Goal: Task Accomplishment & Management: Use online tool/utility

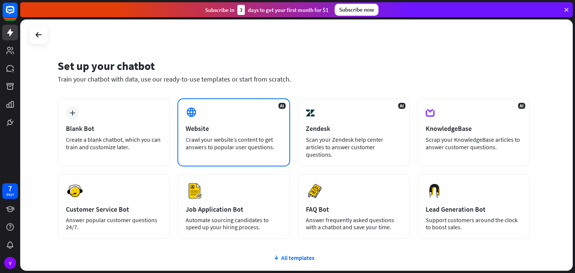
click at [224, 133] on div "AI Website Crawl your website’s content to get answers to popular user question…" at bounding box center [233, 132] width 112 height 68
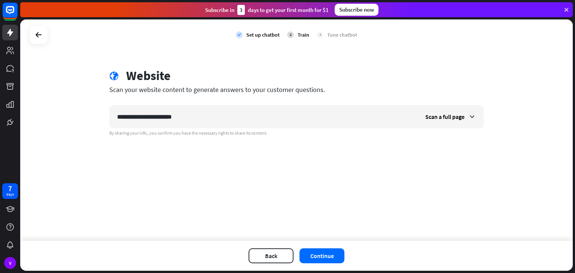
type input "**********"
drag, startPoint x: 322, startPoint y: 264, endPoint x: 323, endPoint y: 260, distance: 4.3
click at [323, 260] on div "Back Continue" at bounding box center [296, 256] width 552 height 30
click at [323, 260] on button "Continue" at bounding box center [321, 255] width 45 height 15
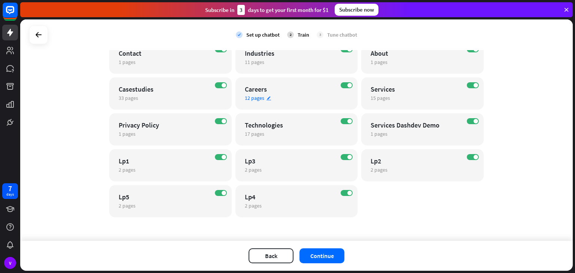
scroll to position [112, 0]
click at [334, 255] on button "Continue" at bounding box center [321, 255] width 45 height 15
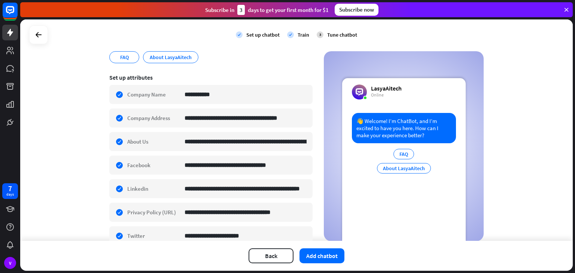
scroll to position [110, 0]
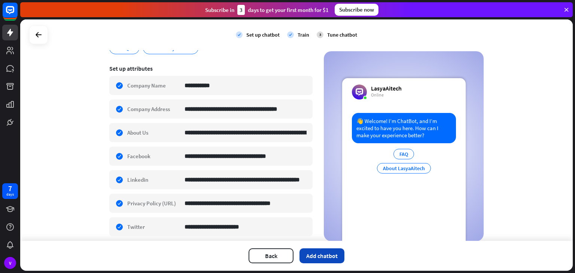
click at [326, 260] on button "Add chatbot" at bounding box center [321, 255] width 45 height 15
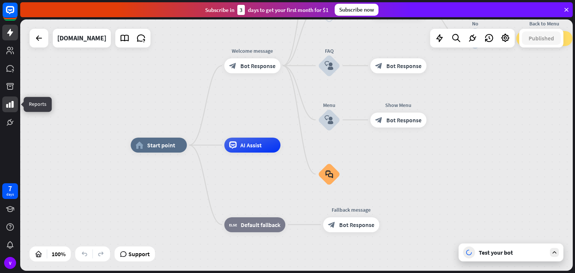
click at [12, 106] on icon at bounding box center [9, 104] width 7 height 7
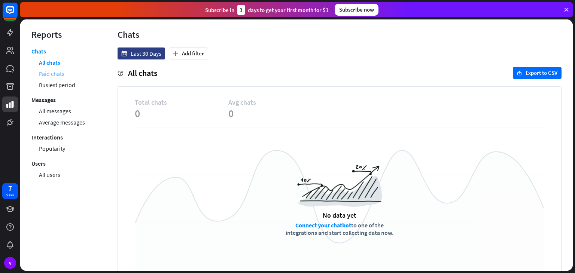
click at [50, 73] on link "Paid chats" at bounding box center [51, 73] width 25 height 11
click at [43, 64] on link "All chats" at bounding box center [49, 62] width 21 height 11
click at [46, 84] on link "Busiest period" at bounding box center [57, 84] width 36 height 11
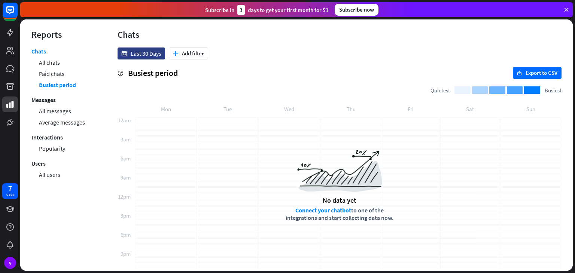
scroll to position [6, 0]
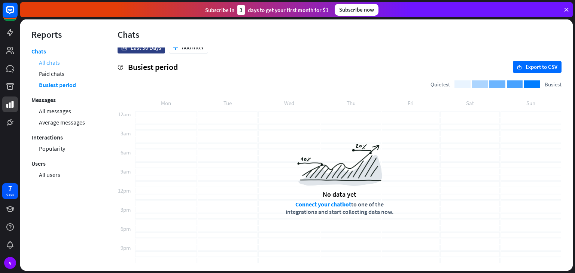
click at [43, 62] on link "All chats" at bounding box center [49, 62] width 21 height 11
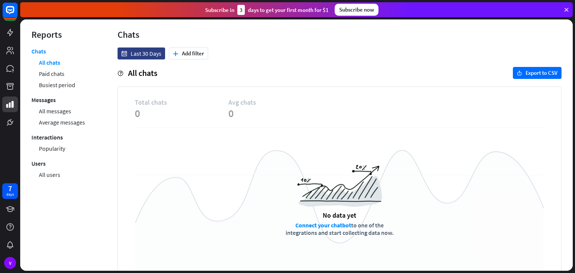
click at [314, 228] on link "Connect your chatbot" at bounding box center [323, 225] width 56 height 7
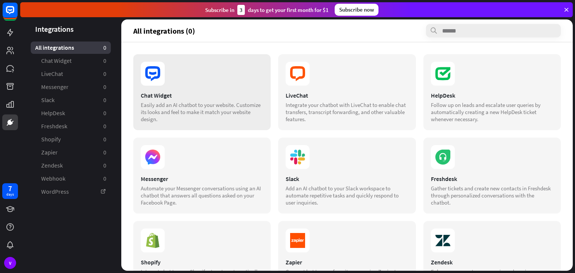
click at [173, 87] on div "Chat Widget Easily add an AI chatbot to your website. Customize its looks and f…" at bounding box center [201, 92] width 137 height 76
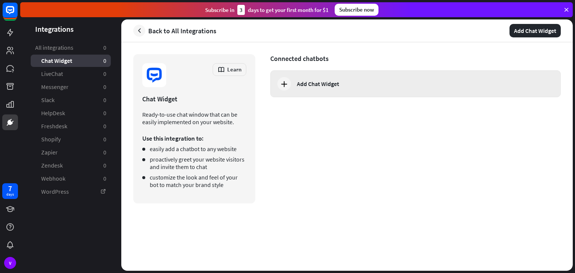
click at [332, 82] on div "Add Chat Widget" at bounding box center [318, 83] width 42 height 7
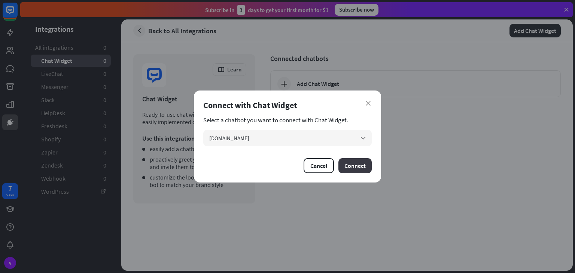
click at [362, 165] on button "Connect" at bounding box center [354, 165] width 33 height 15
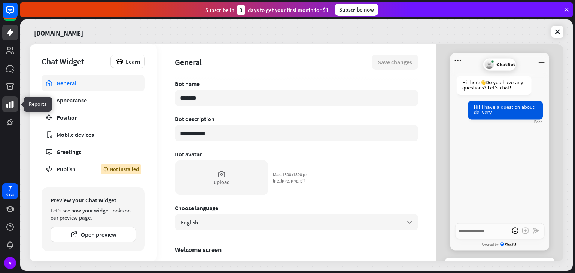
click at [12, 104] on icon at bounding box center [9, 104] width 7 height 7
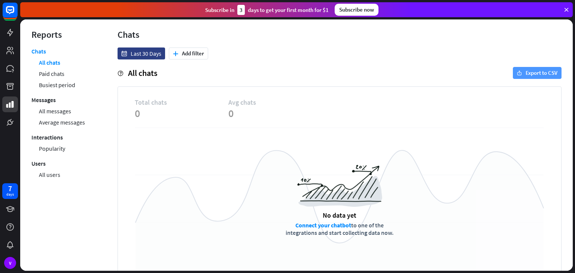
click at [543, 71] on button "export Export to CSV" at bounding box center [537, 73] width 49 height 12
click at [9, 125] on icon at bounding box center [9, 122] width 5 height 5
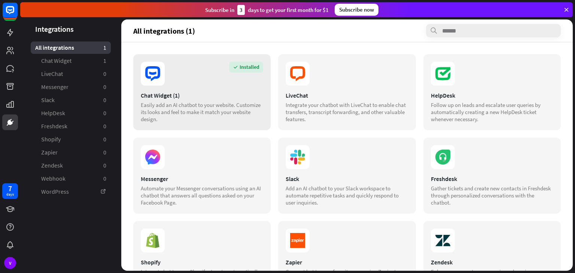
click at [184, 104] on div "Easily add an AI chatbot to your website. Customize its looks and feel to make …" at bounding box center [202, 111] width 122 height 21
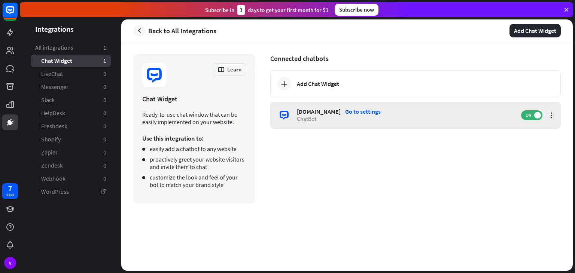
click at [432, 108] on div "[DOMAIN_NAME] Go to settings" at bounding box center [405, 111] width 217 height 7
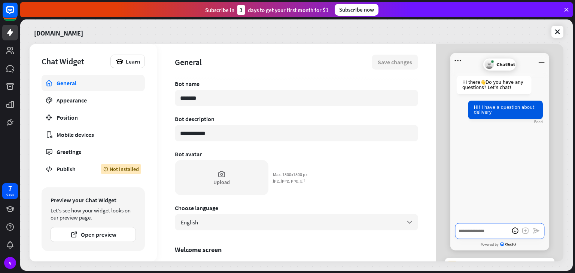
click at [485, 231] on textarea "Write a message…" at bounding box center [499, 231] width 89 height 16
type textarea "*"
type textarea "**"
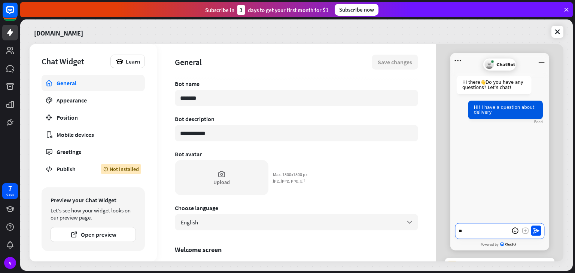
type textarea "*"
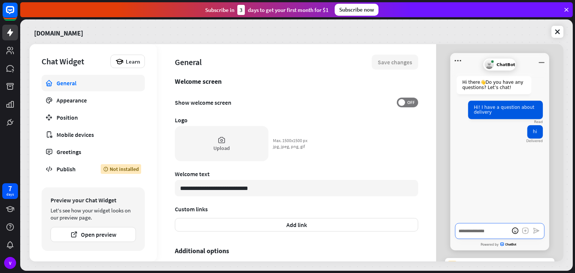
scroll to position [220, 0]
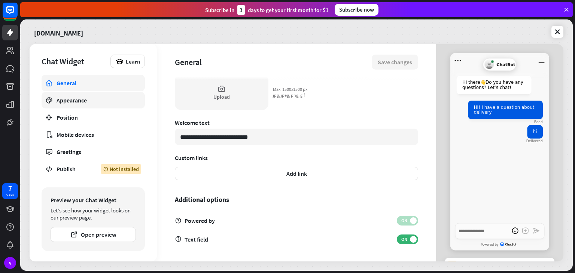
click at [82, 105] on link "Appearance" at bounding box center [93, 100] width 103 height 16
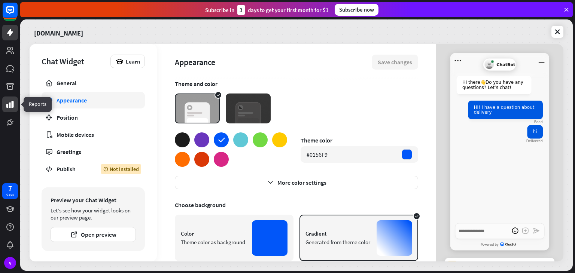
click at [8, 108] on icon at bounding box center [10, 104] width 9 height 9
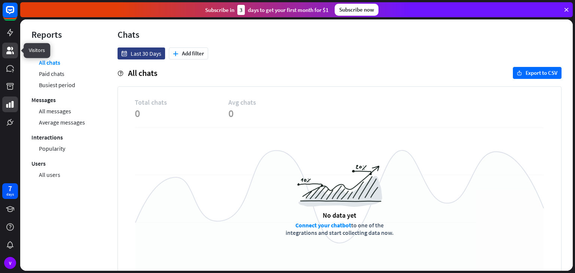
click at [10, 51] on icon at bounding box center [10, 50] width 9 height 9
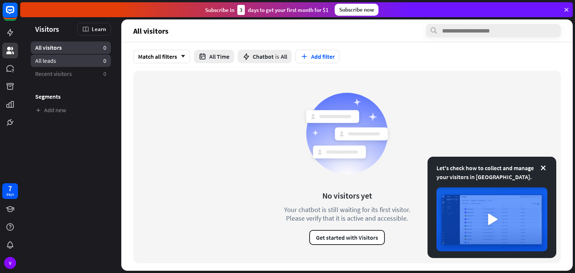
click at [64, 60] on link "All leads 0" at bounding box center [71, 61] width 80 height 12
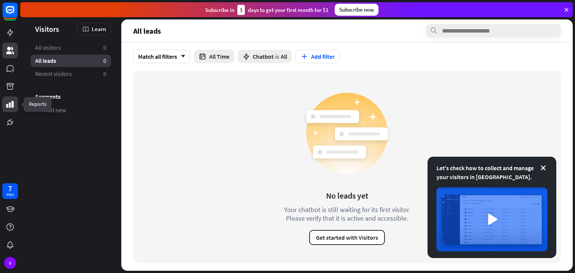
click at [12, 108] on icon at bounding box center [10, 104] width 9 height 9
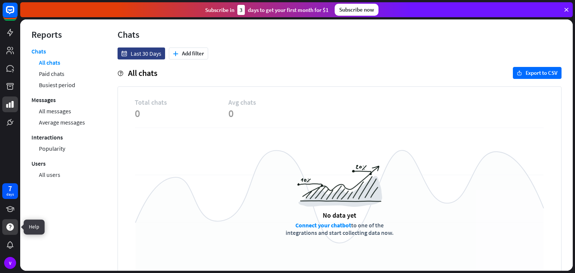
click at [6, 221] on div at bounding box center [10, 227] width 16 height 16
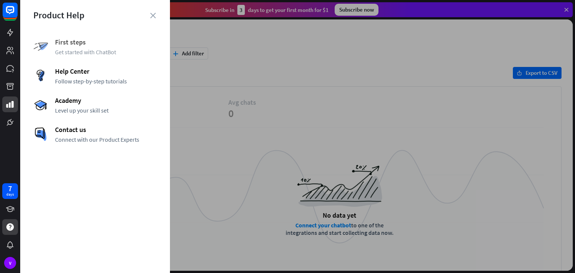
click at [67, 41] on span "First steps" at bounding box center [106, 42] width 102 height 9
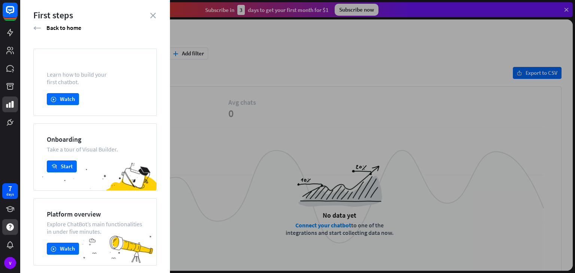
scroll to position [37, 0]
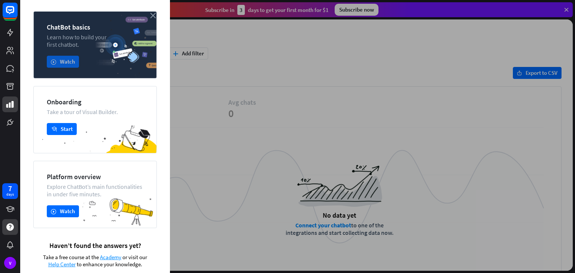
click at [68, 61] on button "play Watch" at bounding box center [63, 62] width 32 height 12
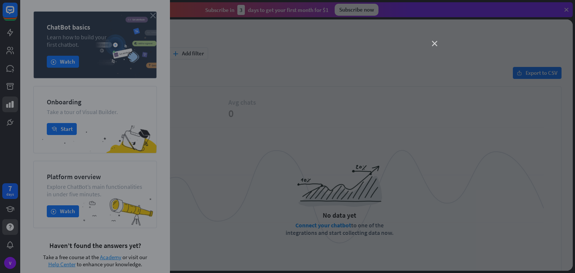
click at [436, 43] on icon "close" at bounding box center [434, 43] width 5 height 5
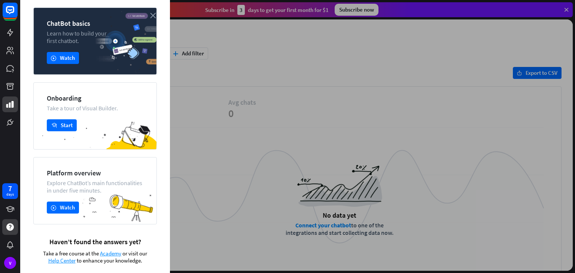
scroll to position [0, 0]
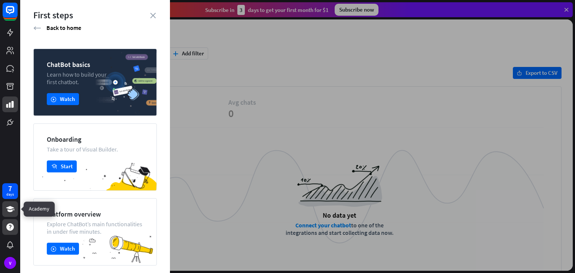
click at [9, 211] on icon at bounding box center [10, 209] width 8 height 6
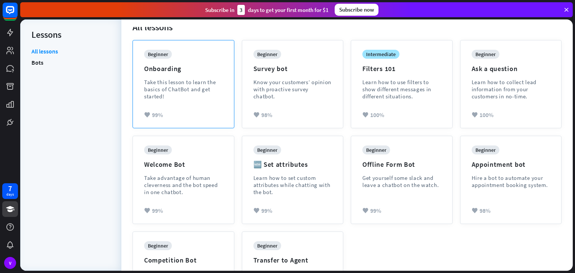
scroll to position [138, 0]
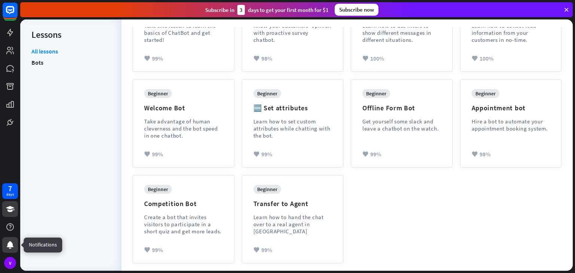
click at [10, 246] on icon at bounding box center [10, 244] width 7 height 7
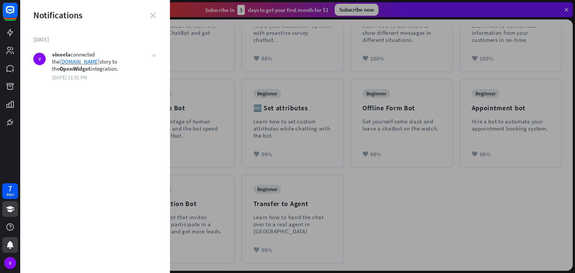
click at [151, 17] on icon "close" at bounding box center [153, 16] width 6 height 6
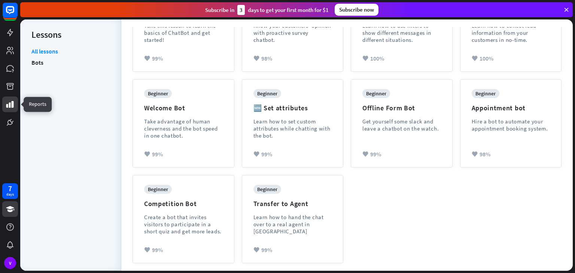
click at [9, 97] on link at bounding box center [10, 105] width 16 height 16
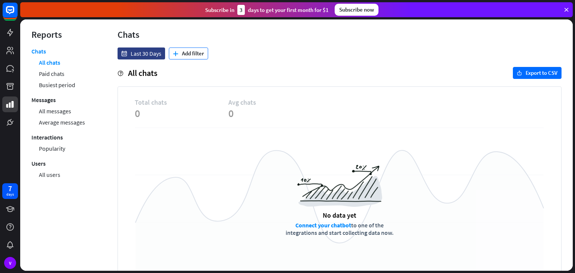
click at [182, 58] on button "plus Add filter" at bounding box center [188, 54] width 39 height 12
click at [198, 81] on div "globe Integration" at bounding box center [192, 84] width 43 height 13
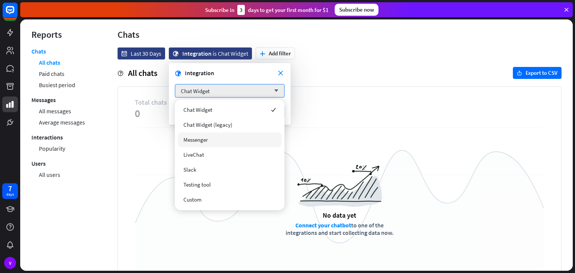
click at [332, 141] on div "No data yet Connect your chatbot to one of the integrations and start collectin…" at bounding box center [339, 201] width 409 height 147
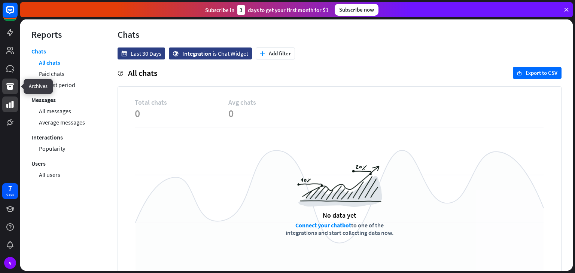
click at [11, 89] on icon at bounding box center [9, 86] width 7 height 7
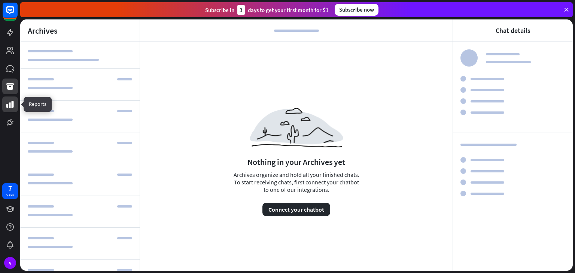
click at [12, 100] on icon at bounding box center [10, 104] width 9 height 9
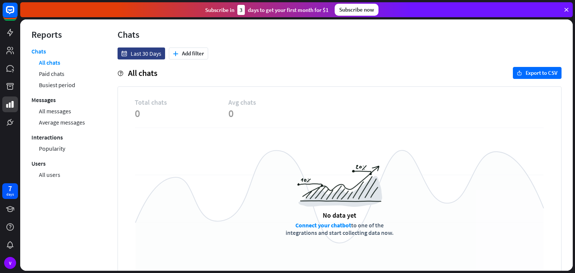
click at [337, 189] on img at bounding box center [339, 186] width 85 height 42
click at [397, 119] on div "Total chats 0 Avg chats 0" at bounding box center [339, 113] width 409 height 30
click at [8, 121] on icon at bounding box center [9, 122] width 5 height 5
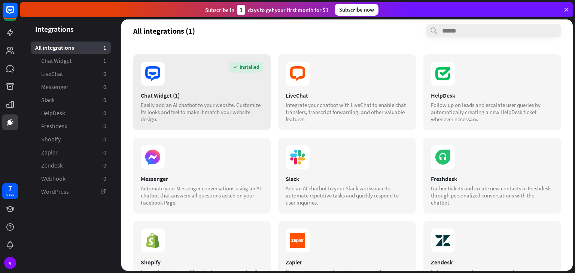
click at [165, 115] on div "Easily add an AI chatbot to your website. Customize its looks and feel to make …" at bounding box center [202, 111] width 122 height 21
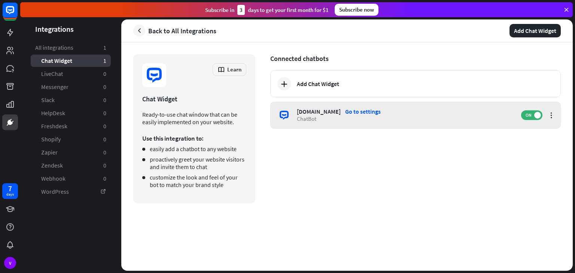
click at [368, 105] on div "[DOMAIN_NAME] Go to settings ChatBot ON" at bounding box center [415, 115] width 290 height 27
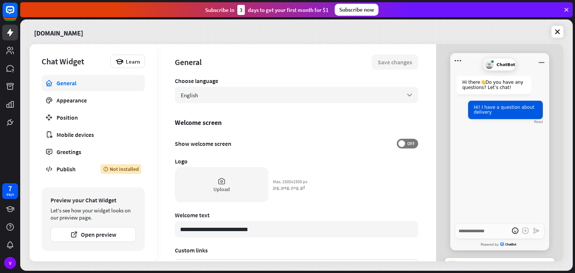
scroll to position [127, 0]
click at [406, 141] on span "OFF" at bounding box center [411, 144] width 12 height 6
type textarea "*"
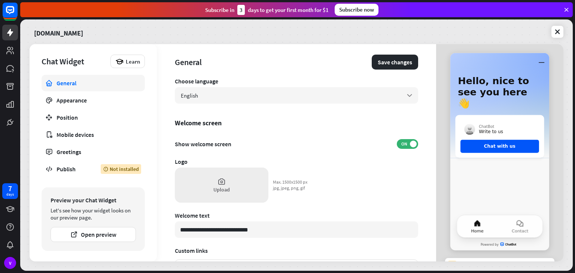
click at [204, 190] on div "Upload" at bounding box center [222, 185] width 94 height 35
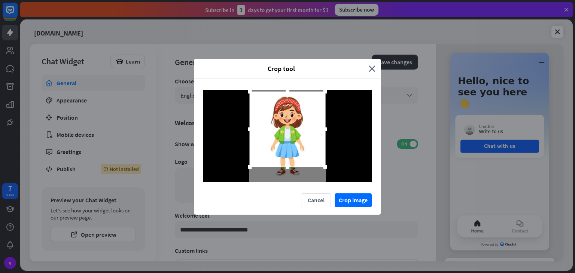
drag, startPoint x: 289, startPoint y: 105, endPoint x: 288, endPoint y: 91, distance: 13.9
click at [288, 91] on div at bounding box center [288, 92] width 4 height 4
click at [355, 203] on button "Crop image" at bounding box center [353, 200] width 37 height 14
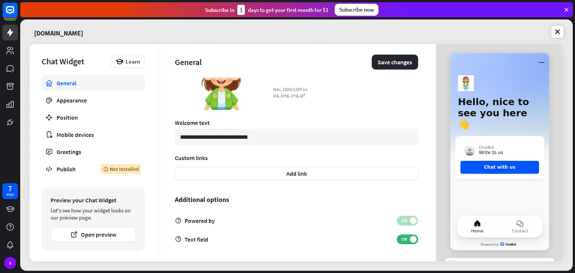
scroll to position [210, 0]
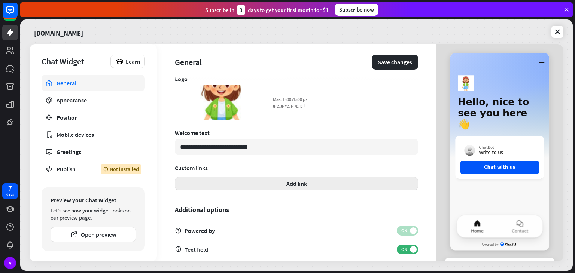
click at [237, 180] on button "Add link" at bounding box center [296, 183] width 243 height 13
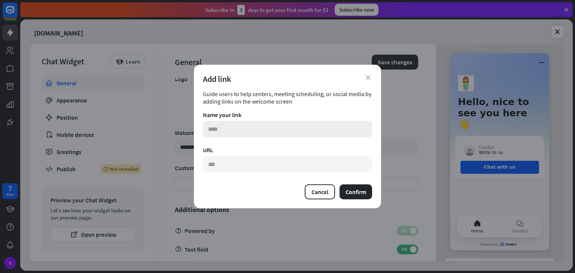
click at [248, 126] on input "text" at bounding box center [287, 129] width 169 height 16
type input "**********"
click at [369, 192] on button "Confirm" at bounding box center [355, 192] width 33 height 15
paste input "**********"
type input "**********"
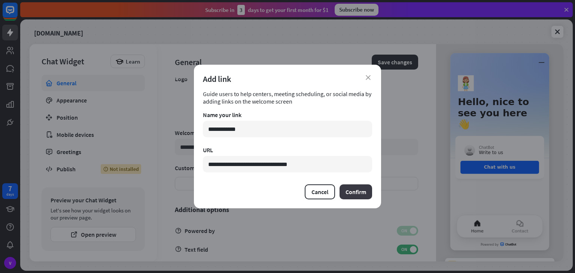
click at [361, 186] on button "Confirm" at bounding box center [355, 192] width 33 height 15
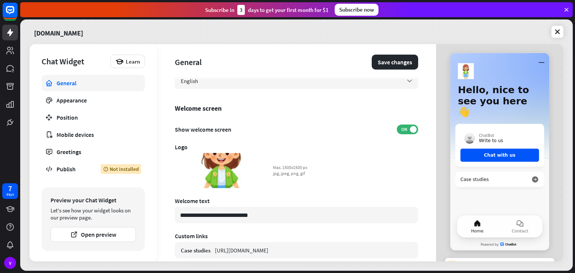
scroll to position [49, 0]
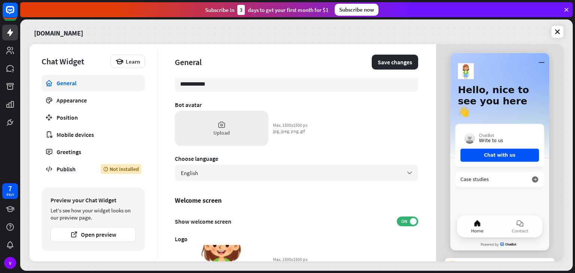
click at [241, 135] on div "Upload" at bounding box center [222, 128] width 94 height 35
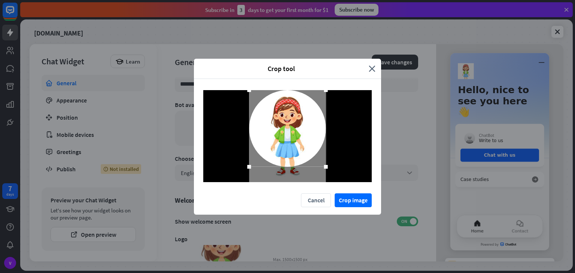
drag, startPoint x: 284, startPoint y: 105, endPoint x: 281, endPoint y: 77, distance: 28.3
click at [281, 77] on div "Crop tool close Cancel Crop image" at bounding box center [287, 137] width 187 height 156
click at [351, 204] on button "Crop image" at bounding box center [353, 200] width 37 height 14
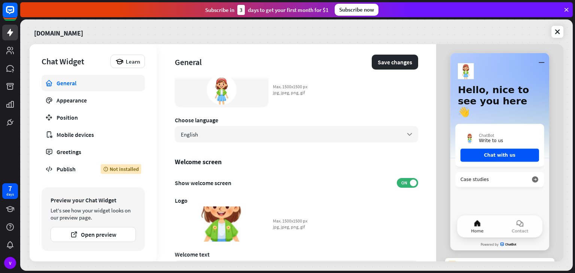
scroll to position [0, 0]
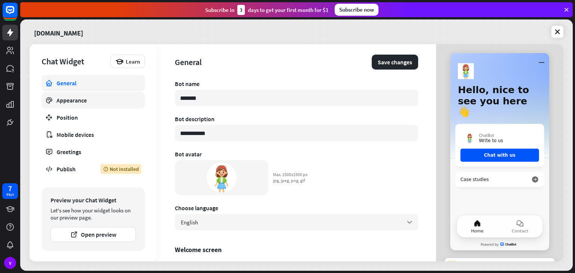
click at [102, 106] on link "Appearance" at bounding box center [93, 100] width 103 height 16
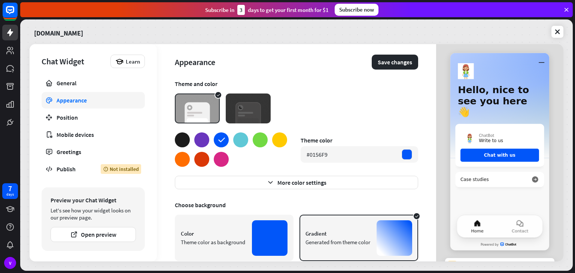
click at [257, 115] on img at bounding box center [248, 109] width 45 height 30
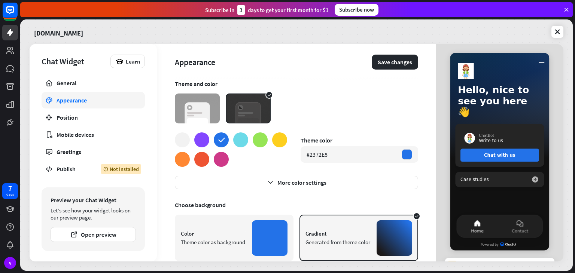
click at [243, 138] on div at bounding box center [240, 139] width 15 height 15
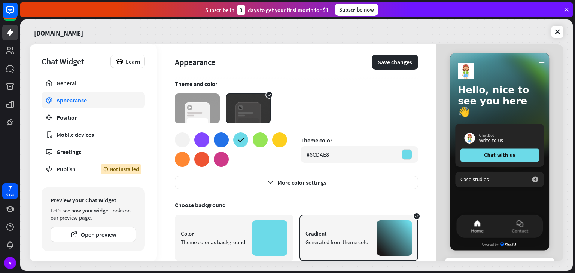
click at [257, 140] on div at bounding box center [260, 139] width 15 height 15
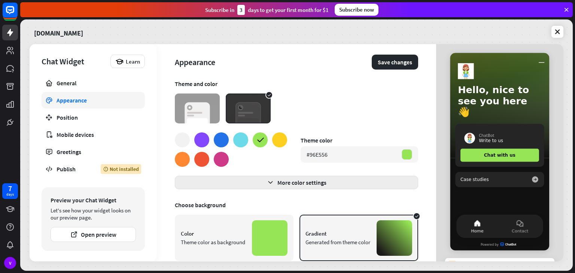
scroll to position [67, 0]
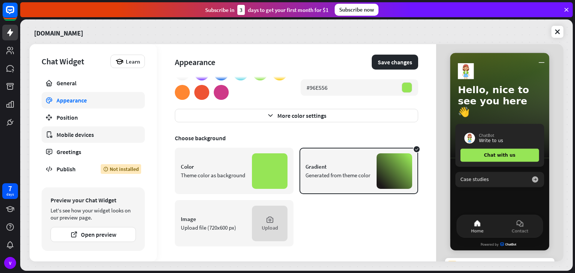
click at [94, 136] on div "Mobile devices" at bounding box center [93, 134] width 73 height 7
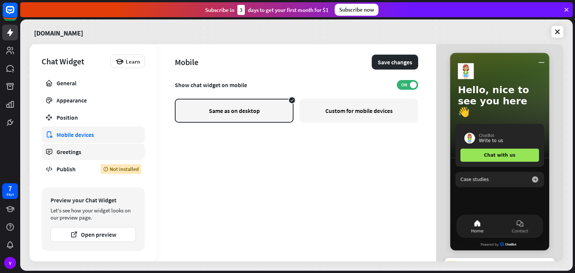
click at [92, 144] on link "Greetings" at bounding box center [93, 152] width 103 height 16
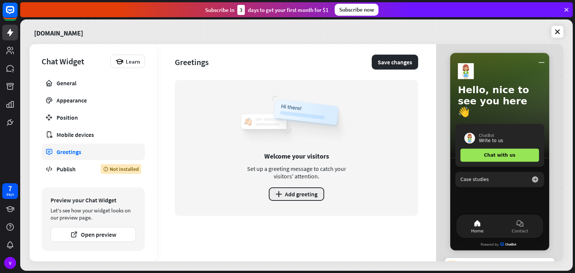
click at [301, 193] on button "plus Add greeting" at bounding box center [296, 193] width 55 height 13
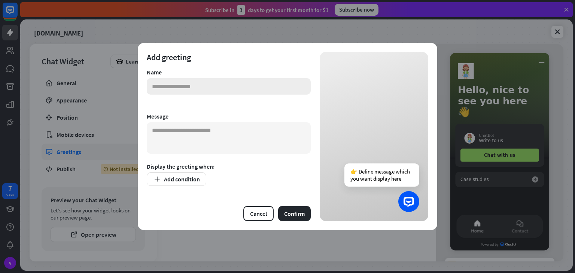
click at [237, 93] on input "text" at bounding box center [229, 86] width 164 height 16
type input "**"
click at [217, 132] on textarea at bounding box center [229, 137] width 164 height 31
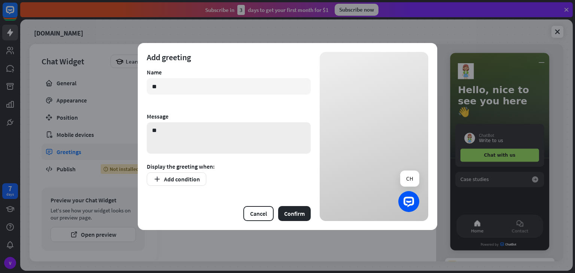
type textarea "*"
type textarea "**********"
click at [184, 176] on button "Add condition" at bounding box center [177, 179] width 60 height 13
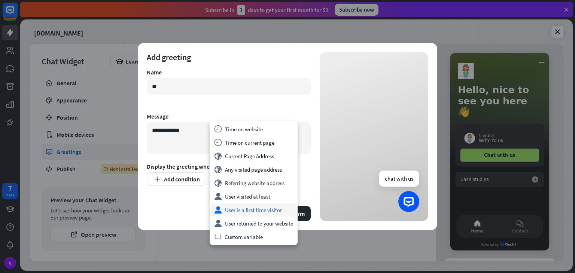
click at [237, 205] on div "user User is a first time visitor" at bounding box center [253, 209] width 85 height 13
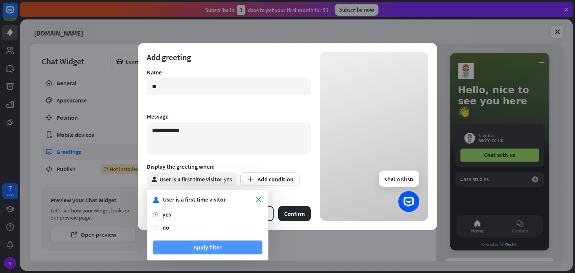
click at [207, 245] on button "Apply filter" at bounding box center [208, 248] width 110 height 14
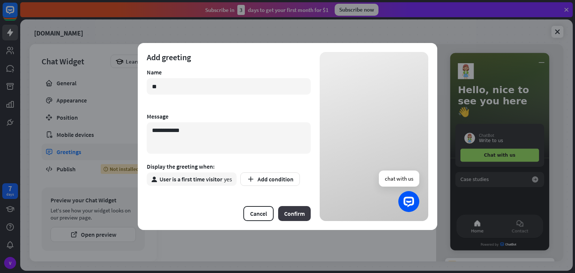
click at [298, 214] on button "Confirm" at bounding box center [294, 213] width 33 height 15
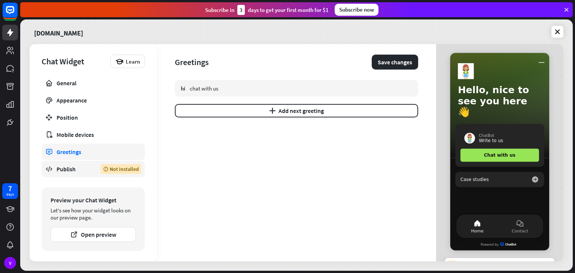
click at [73, 176] on link "Publish Not installed" at bounding box center [93, 169] width 103 height 16
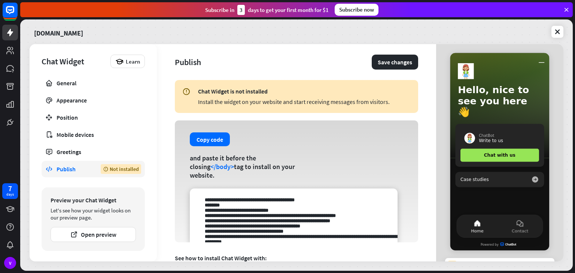
click at [377, 107] on div "Chat Widget is not installed Install the widget on your website and start recei…" at bounding box center [296, 96] width 243 height 33
click at [390, 59] on button "Save changes" at bounding box center [395, 62] width 46 height 15
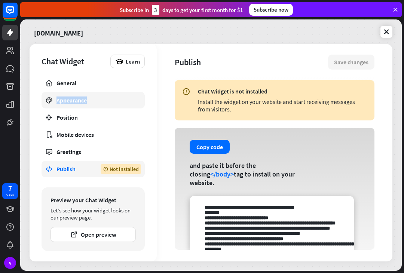
drag, startPoint x: 108, startPoint y: 91, endPoint x: 105, endPoint y: 99, distance: 8.1
click at [105, 99] on div "General Appearance Position Mobile devices Greetings Publish Not installed" at bounding box center [93, 129] width 103 height 109
click at [105, 99] on div "Appearance" at bounding box center [93, 100] width 73 height 7
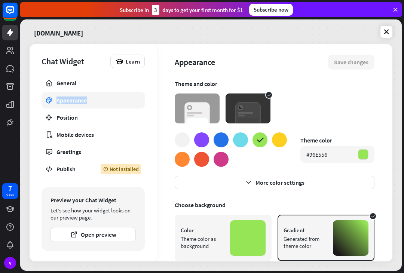
click at [207, 110] on img at bounding box center [197, 109] width 45 height 30
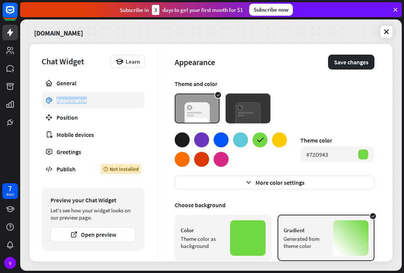
click at [240, 108] on img at bounding box center [248, 109] width 45 height 30
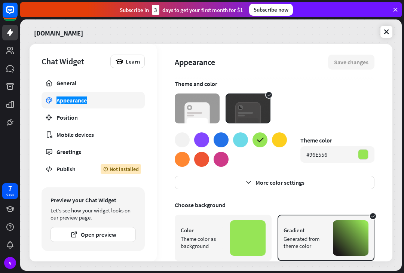
scroll to position [36, 0]
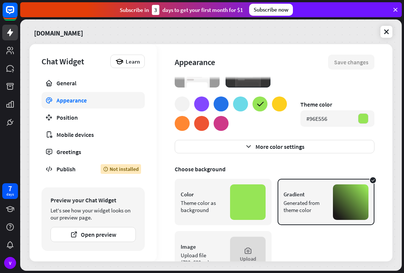
click at [286, 102] on div at bounding box center [279, 104] width 15 height 15
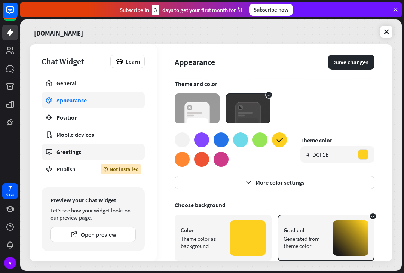
scroll to position [0, 0]
click at [125, 146] on link "Greetings" at bounding box center [93, 152] width 103 height 16
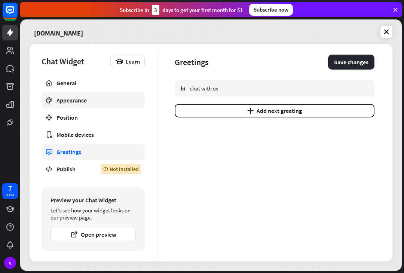
click at [85, 104] on link "Appearance" at bounding box center [93, 100] width 103 height 16
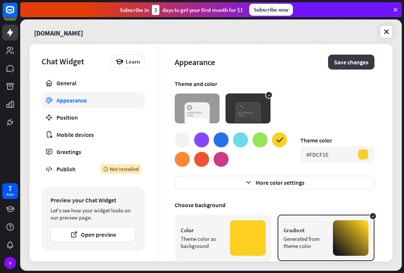
click at [348, 55] on button "Save changes" at bounding box center [351, 62] width 46 height 15
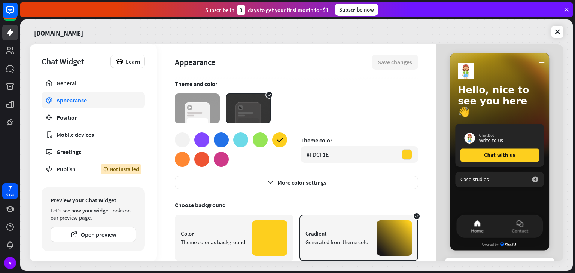
click at [256, 138] on div at bounding box center [260, 139] width 15 height 15
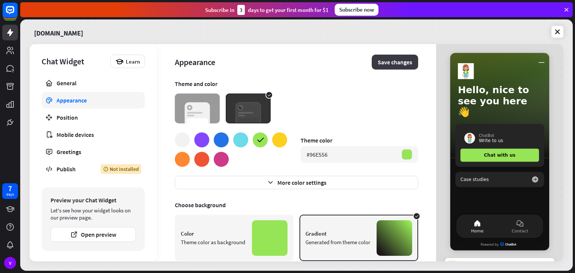
click at [396, 62] on button "Save changes" at bounding box center [395, 62] width 46 height 15
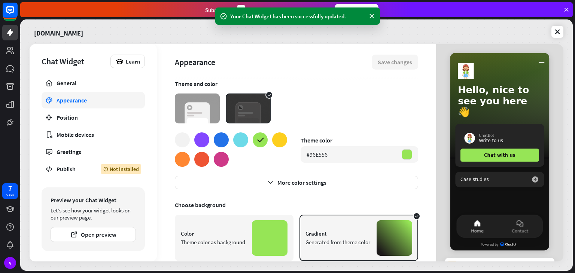
scroll to position [15, 0]
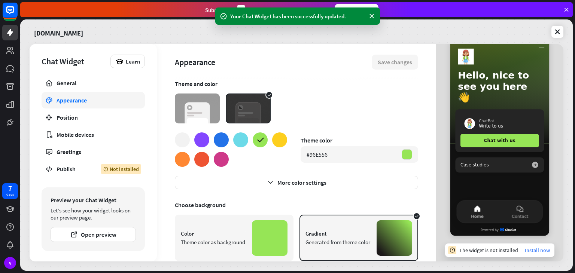
click at [535, 250] on link "Install now" at bounding box center [537, 250] width 25 height 7
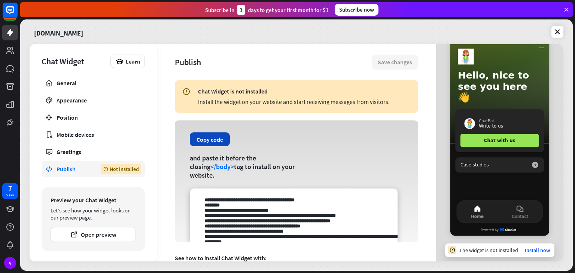
click at [213, 146] on button "Copy code" at bounding box center [210, 139] width 40 height 14
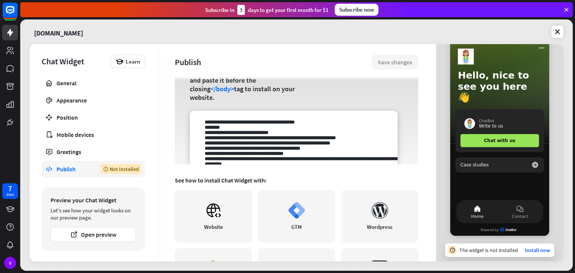
scroll to position [77, 0]
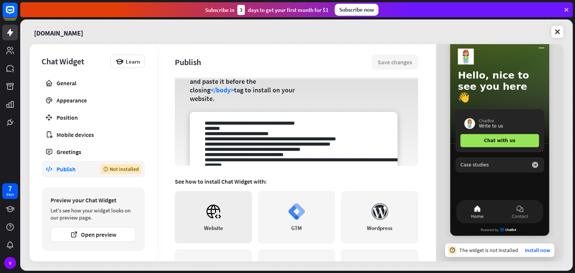
click at [220, 209] on icon at bounding box center [213, 211] width 17 height 17
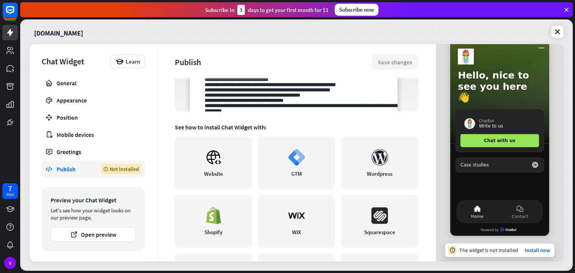
scroll to position [190, 0]
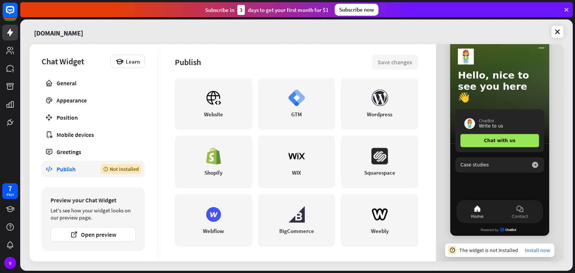
click at [536, 251] on link "Install now" at bounding box center [537, 250] width 25 height 7
click at [525, 253] on link "Install now" at bounding box center [537, 250] width 25 height 7
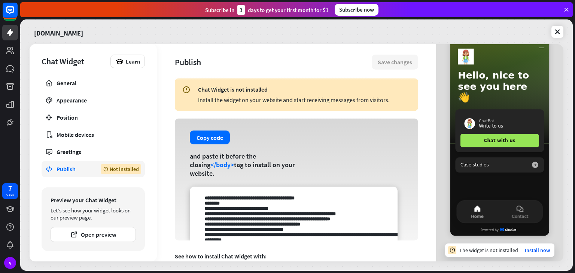
scroll to position [0, 0]
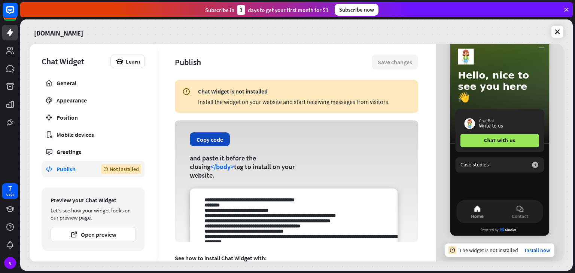
click at [205, 144] on button "Copy code" at bounding box center [210, 139] width 40 height 14
click at [205, 144] on button "Copied!" at bounding box center [206, 139] width 33 height 14
drag, startPoint x: 297, startPoint y: 175, endPoint x: 303, endPoint y: 175, distance: 6.0
click at [303, 175] on div "Copy code and paste it before the closing </body> tag to install on your websit…" at bounding box center [296, 182] width 243 height 122
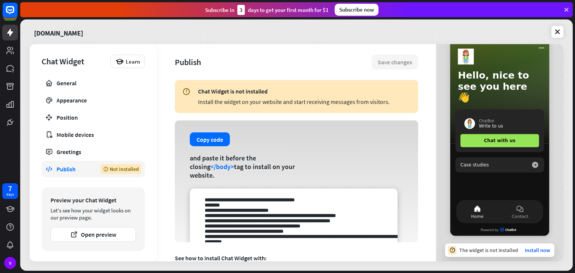
drag, startPoint x: 308, startPoint y: 175, endPoint x: 171, endPoint y: 164, distance: 138.1
click at [171, 164] on div "Publish Save changes Chat Widget is not installed Install the widget on your we…" at bounding box center [296, 152] width 279 height 217
copy div "and paste it before the closing </body> tag to install on your website."
click at [13, 101] on icon at bounding box center [10, 104] width 9 height 9
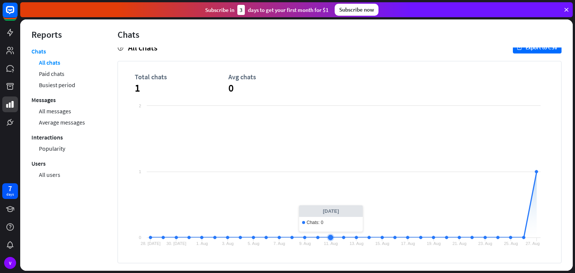
scroll to position [22, 0]
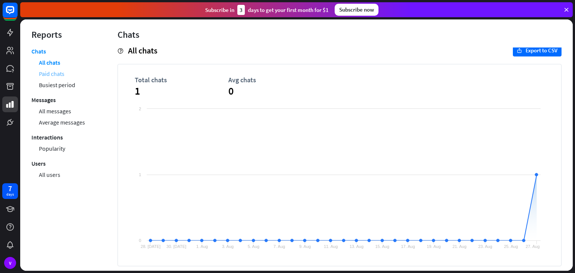
click at [62, 76] on link "Paid chats" at bounding box center [51, 73] width 25 height 11
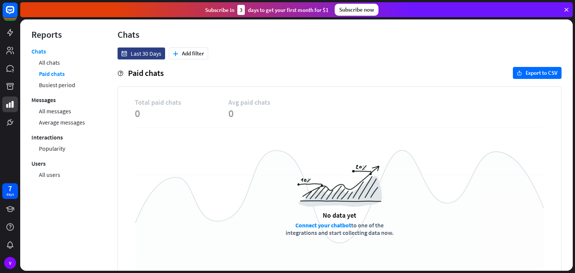
scroll to position [20, 0]
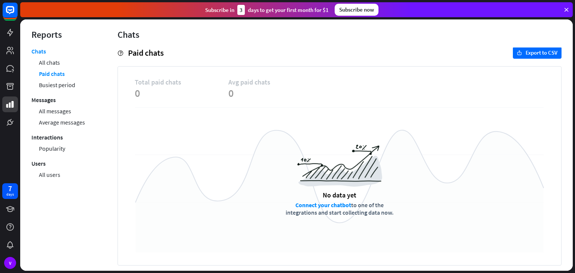
click at [326, 207] on link "Connect your chatbot" at bounding box center [323, 204] width 56 height 7
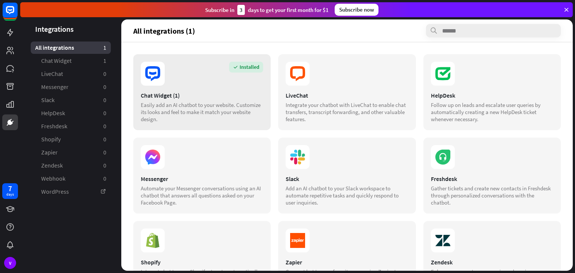
click at [182, 60] on div "Installed Chat Widget (1) Easily add an AI chatbot to your website. Customize i…" at bounding box center [201, 92] width 137 height 76
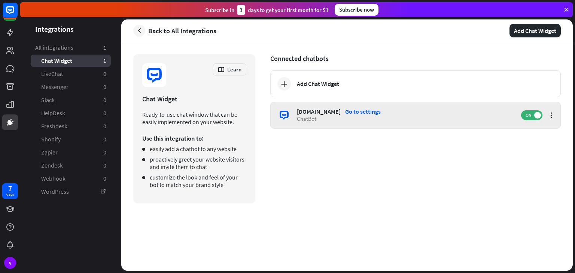
click at [401, 119] on div "ChatBot" at bounding box center [405, 118] width 217 height 7
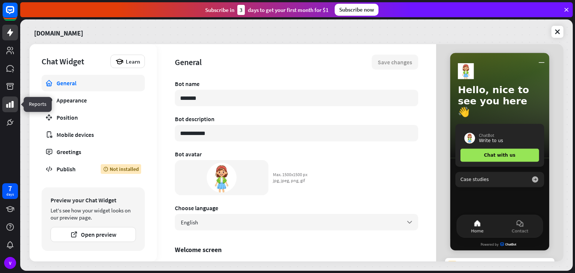
click at [12, 103] on icon at bounding box center [9, 104] width 7 height 7
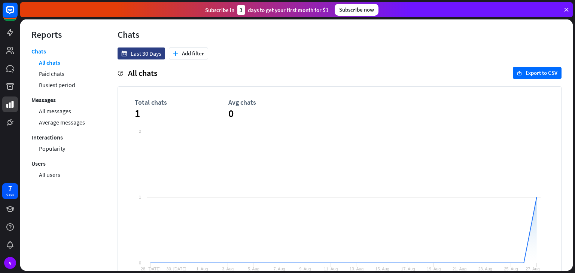
click at [90, 71] on li "Paid chats" at bounding box center [67, 73] width 56 height 11
click at [63, 74] on link "Paid chats" at bounding box center [51, 73] width 25 height 11
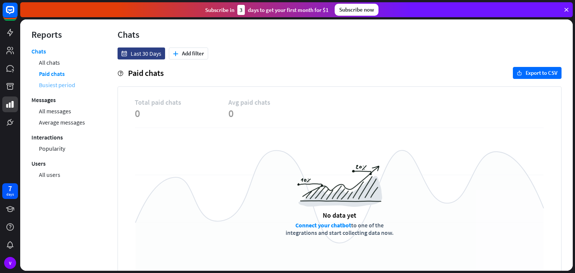
click at [62, 89] on link "Busiest period" at bounding box center [57, 84] width 36 height 11
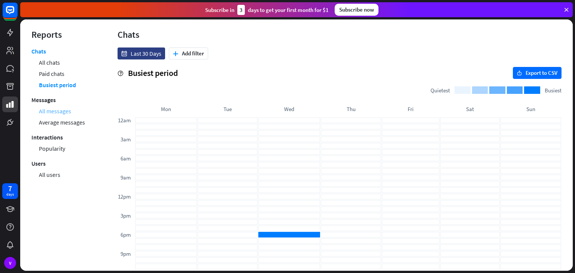
click at [58, 110] on link "All messages" at bounding box center [55, 111] width 32 height 11
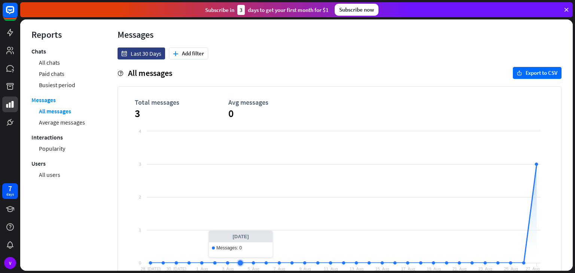
scroll to position [25, 0]
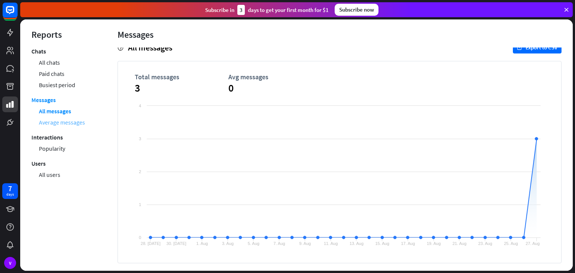
click at [68, 123] on link "Average messages" at bounding box center [62, 122] width 46 height 11
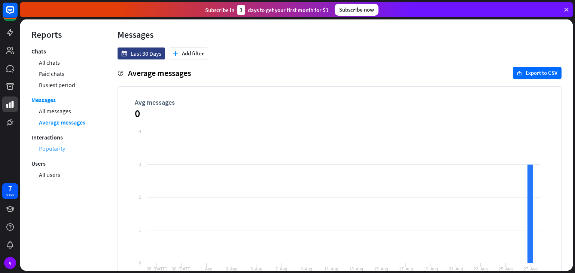
click at [57, 149] on link "Popularity" at bounding box center [52, 148] width 26 height 11
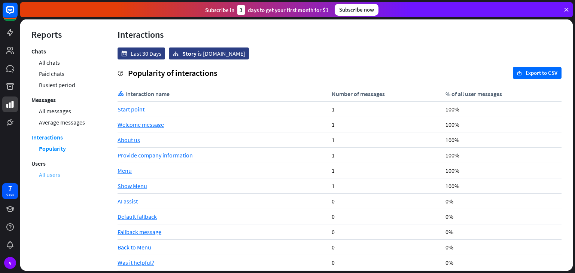
click at [43, 173] on link "All users" at bounding box center [49, 174] width 21 height 11
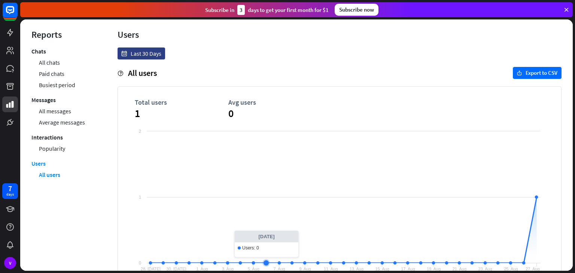
scroll to position [19, 0]
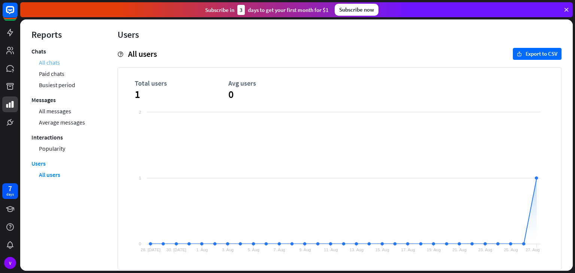
click at [43, 60] on link "All chats" at bounding box center [49, 62] width 21 height 11
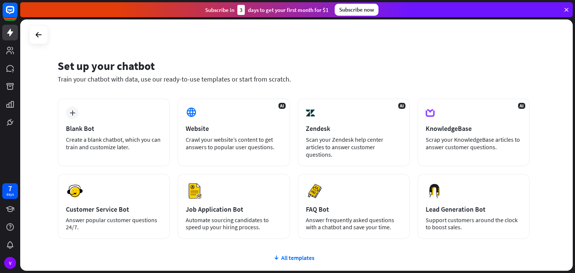
scroll to position [50, 0]
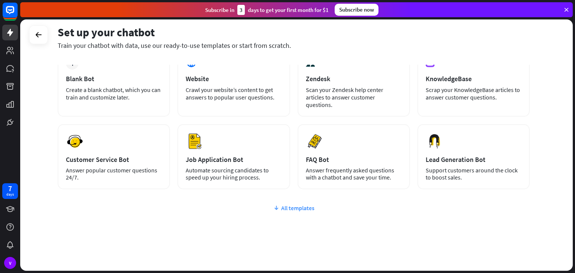
click at [292, 204] on div "All templates" at bounding box center [294, 207] width 472 height 7
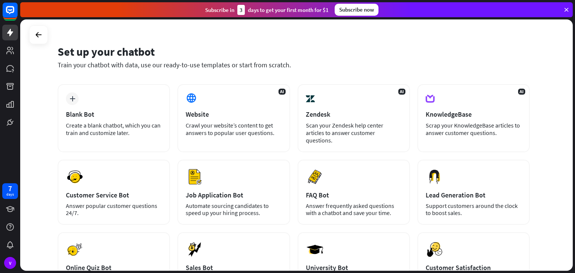
scroll to position [0, 0]
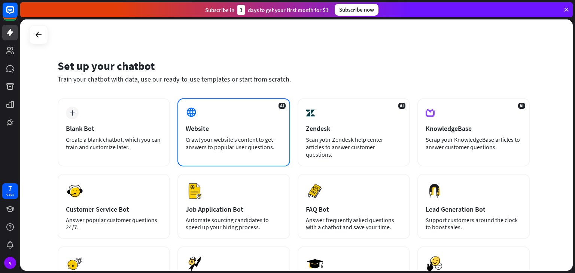
click at [210, 143] on div "Crawl your website’s content to get answers to popular user questions." at bounding box center [234, 143] width 96 height 15
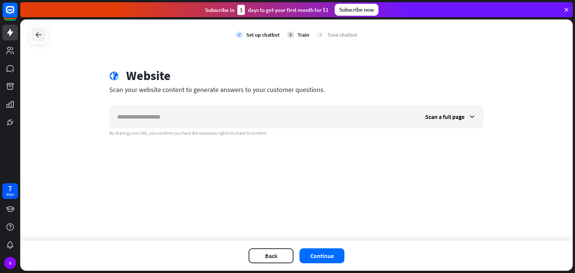
click at [35, 34] on icon at bounding box center [38, 34] width 9 height 9
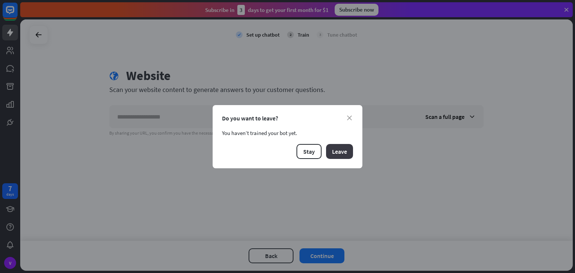
click at [331, 151] on button "Leave" at bounding box center [339, 151] width 27 height 15
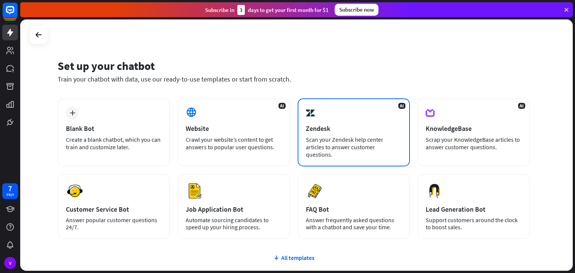
click at [323, 141] on div "Scan your Zendesk help center articles to answer customer questions." at bounding box center [354, 147] width 96 height 22
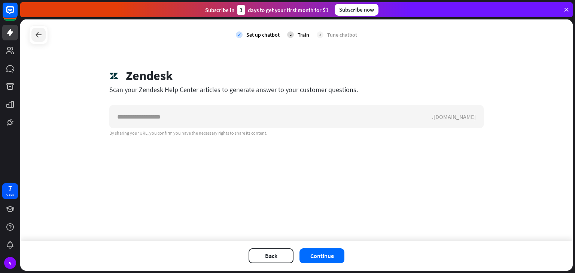
click at [37, 39] on icon at bounding box center [38, 34] width 9 height 9
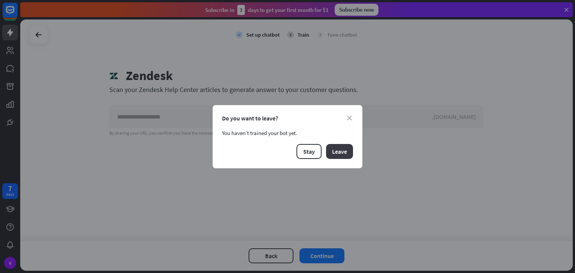
click at [341, 148] on button "Leave" at bounding box center [339, 151] width 27 height 15
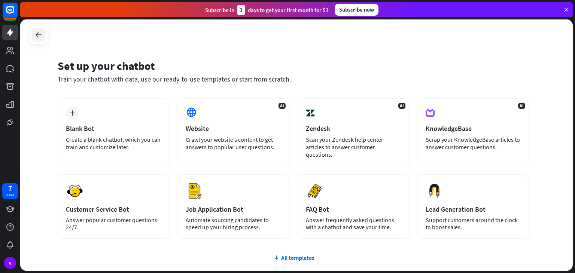
click at [37, 39] on div at bounding box center [38, 35] width 14 height 14
